Goal: Information Seeking & Learning: Learn about a topic

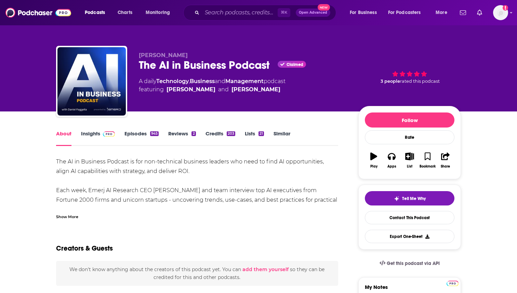
click at [99, 134] on link "Insights" at bounding box center [98, 138] width 34 height 16
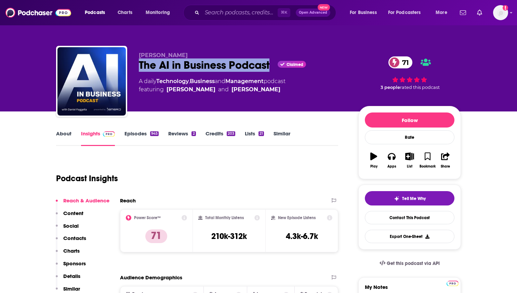
drag, startPoint x: 272, startPoint y: 66, endPoint x: 140, endPoint y: 64, distance: 132.0
click at [140, 65] on div "The AI in Business Podcast Claimed 71" at bounding box center [243, 64] width 209 height 13
copy h2 "The AI in Business Podcast"
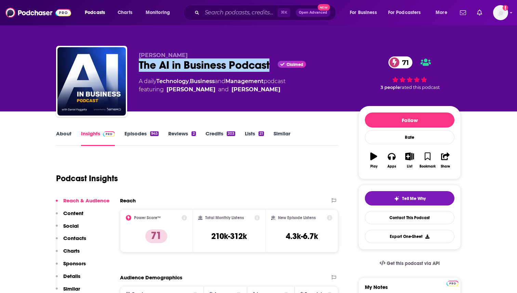
drag, startPoint x: 148, startPoint y: 65, endPoint x: 125, endPoint y: 6, distance: 63.5
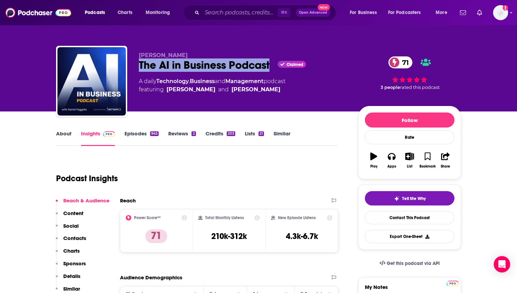
click at [142, 137] on link "Episodes 945" at bounding box center [142, 138] width 34 height 16
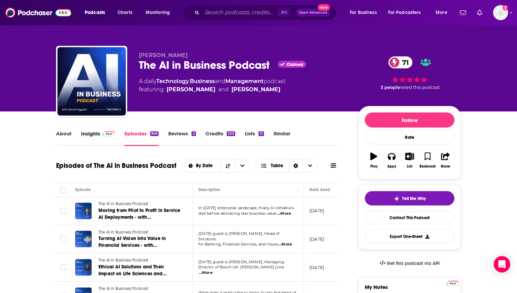
click at [118, 138] on div "Insights" at bounding box center [102, 138] width 43 height 16
click at [100, 136] on link "Insights" at bounding box center [98, 138] width 34 height 16
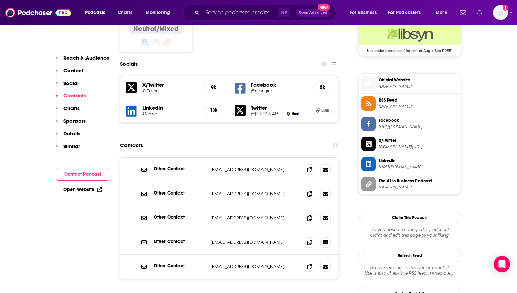
scroll to position [575, 0]
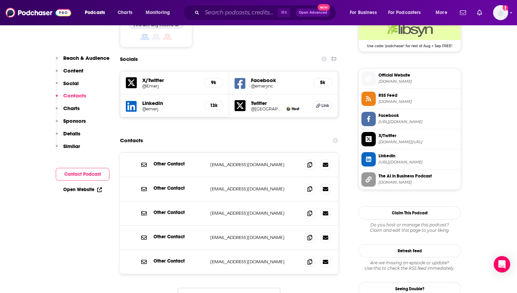
click at [239, 288] on button "Load More..." at bounding box center [229, 297] width 103 height 18
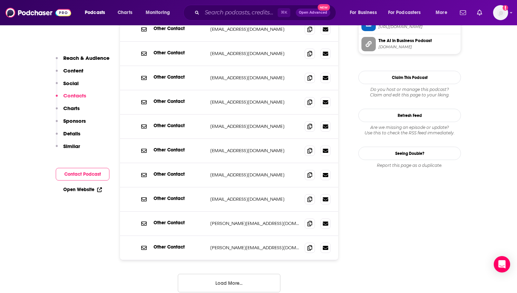
scroll to position [725, 0]
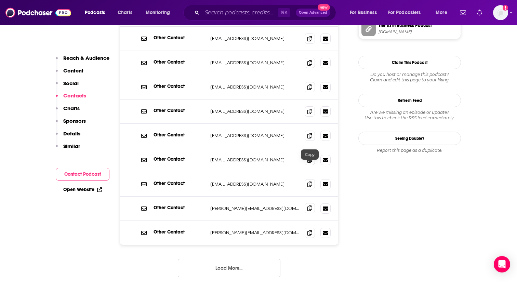
click at [311, 203] on span at bounding box center [310, 208] width 10 height 10
click at [222, 237] on div "Other Contact presentations@emerj.com presentations@emerj.com Other Contact inf…" at bounding box center [229, 145] width 218 height 286
click at [221, 259] on button "Load More..." at bounding box center [229, 268] width 103 height 18
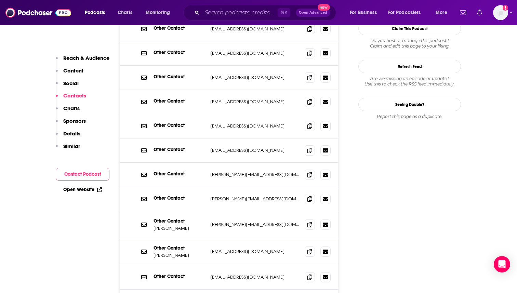
scroll to position [739, 0]
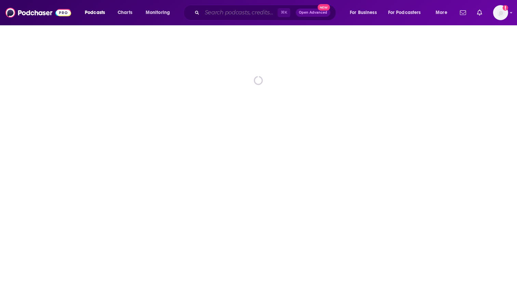
click at [229, 12] on input "Search podcasts, credits, & more..." at bounding box center [240, 12] width 76 height 11
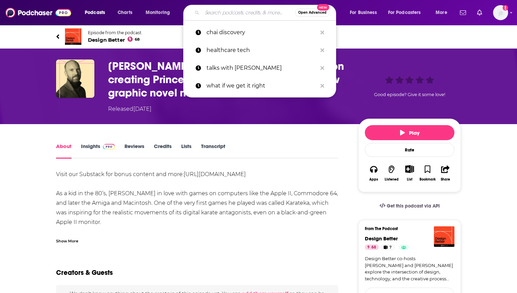
paste input "Where AI Works: Conversations at the Intersection of AI and Industry"
type input "Where AI Works: Conversations at the Intersection of AI and Industry"
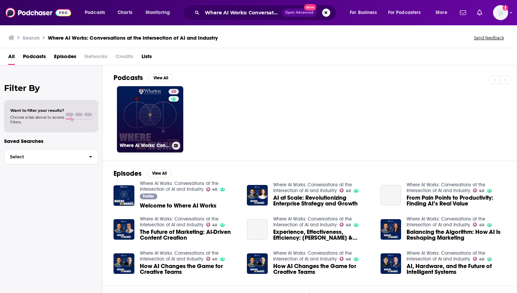
click at [131, 93] on link "40 Where AI Works: Conversations at the Intersection of AI and Industry" at bounding box center [150, 119] width 66 height 66
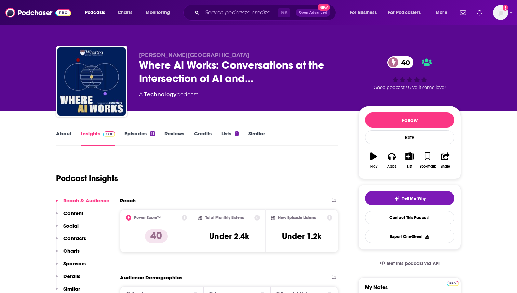
click at [143, 134] on link "Episodes 11" at bounding box center [140, 138] width 30 height 16
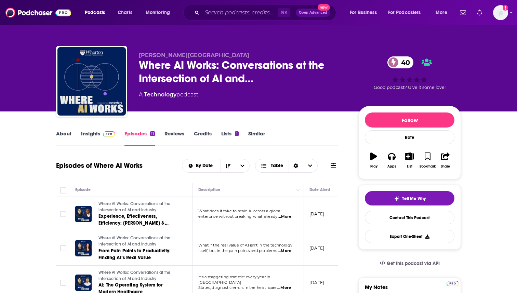
click at [111, 134] on img at bounding box center [109, 133] width 12 height 5
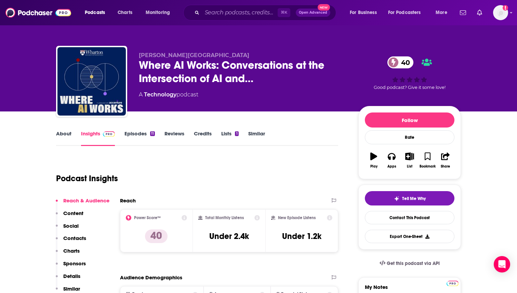
click at [168, 137] on link "Reviews" at bounding box center [175, 138] width 20 height 16
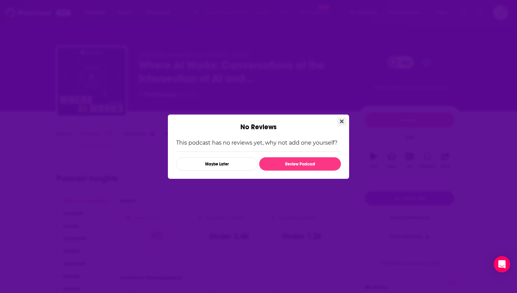
click at [346, 121] on button "Close" at bounding box center [341, 121] width 9 height 9
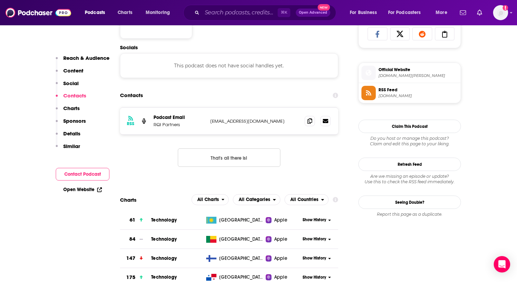
scroll to position [465, 0]
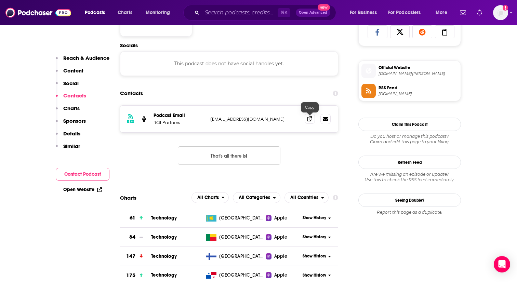
click at [310, 118] on icon at bounding box center [310, 118] width 5 height 5
click at [78, 74] on button "Content" at bounding box center [70, 73] width 28 height 13
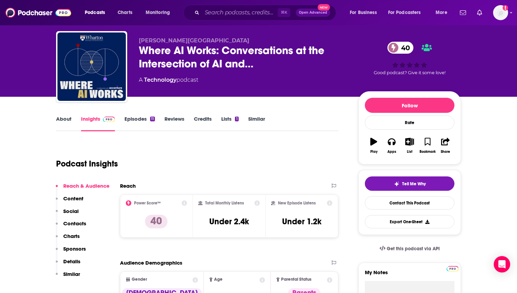
scroll to position [10, 0]
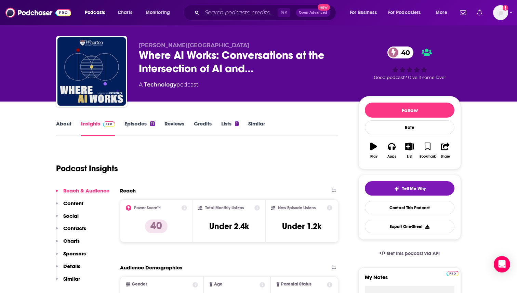
click at [61, 125] on link "About" at bounding box center [63, 128] width 15 height 16
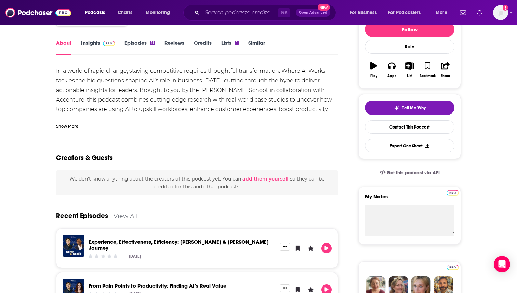
scroll to position [96, 0]
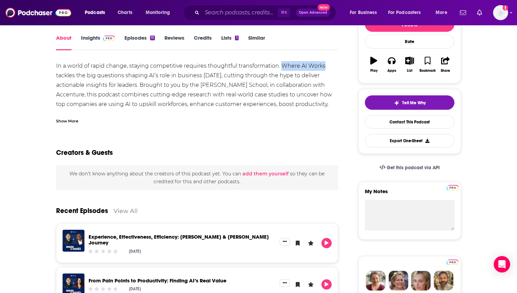
drag, startPoint x: 327, startPoint y: 66, endPoint x: 283, endPoint y: 66, distance: 44.5
click at [283, 66] on div "In a world of rapid change, staying competitive requires thoughtful transformat…" at bounding box center [197, 99] width 282 height 77
copy div "Where AI Works"
drag, startPoint x: 296, startPoint y: 66, endPoint x: 107, endPoint y: 1, distance: 199.3
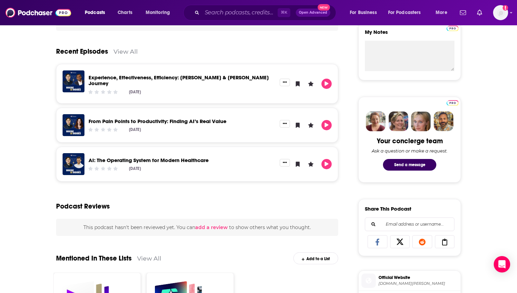
scroll to position [260, 0]
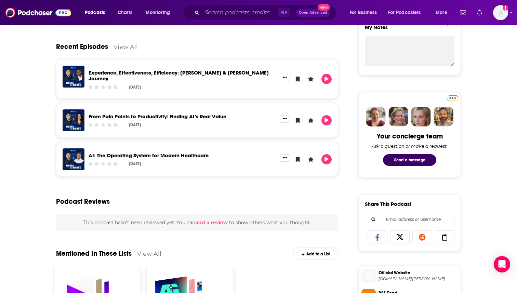
click at [196, 152] on link "AI: The Operating System for Modern Healthcare" at bounding box center [149, 155] width 120 height 6
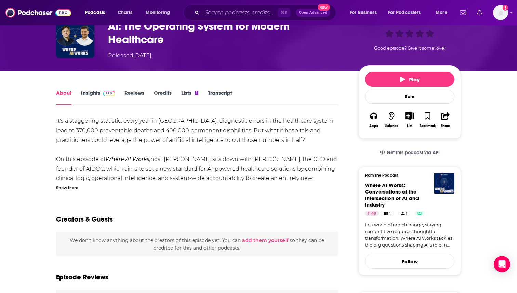
scroll to position [55, 0]
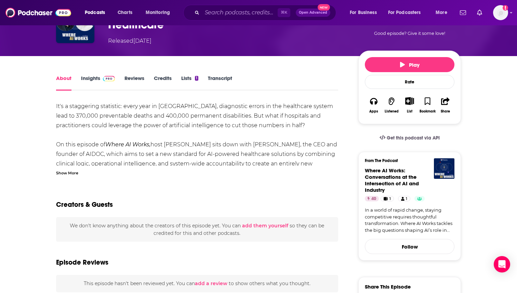
click at [72, 167] on div "It's a staggering statistic: every year in [GEOGRAPHIC_DATA], diagnostic errors…" at bounding box center [197, 139] width 282 height 74
click at [73, 170] on div "Show More" at bounding box center [67, 172] width 22 height 6
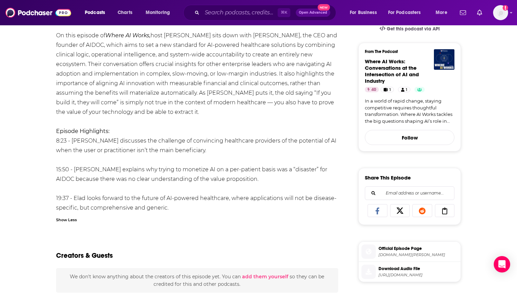
scroll to position [164, 0]
